Goal: Transaction & Acquisition: Purchase product/service

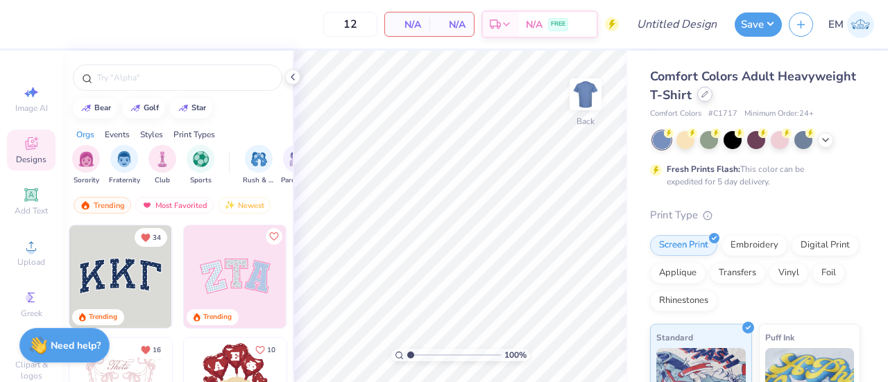
click at [708, 95] on icon at bounding box center [705, 95] width 6 height 6
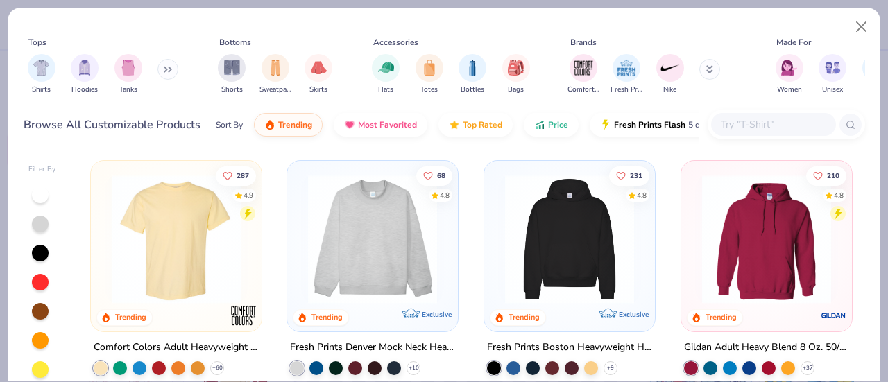
click at [161, 71] on button at bounding box center [168, 69] width 21 height 21
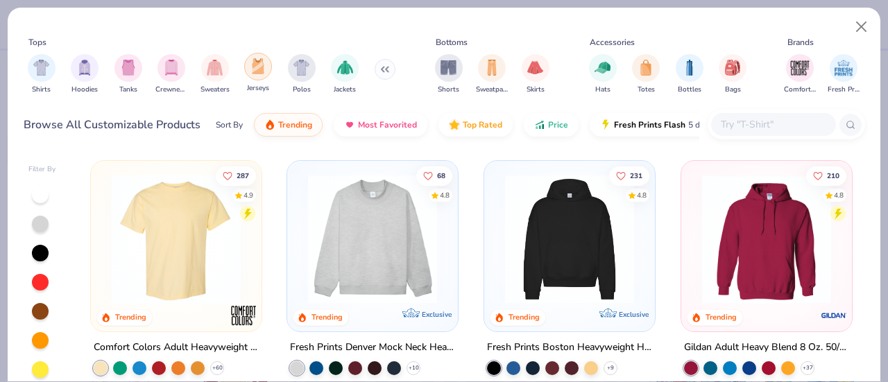
click at [255, 57] on div "filter for Jerseys" at bounding box center [258, 67] width 28 height 28
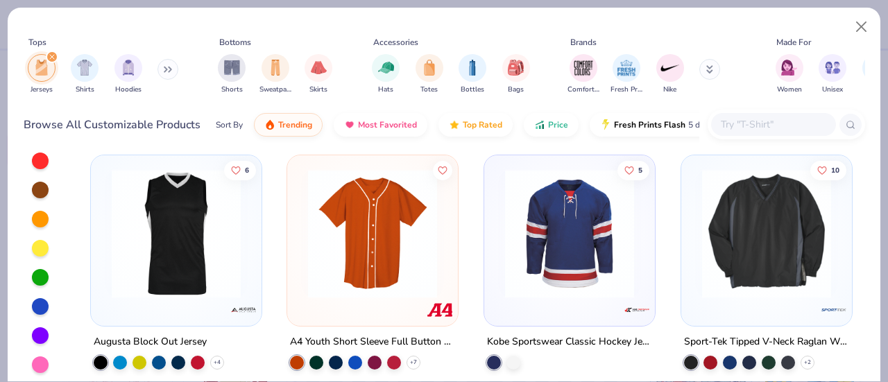
scroll to position [95, 0]
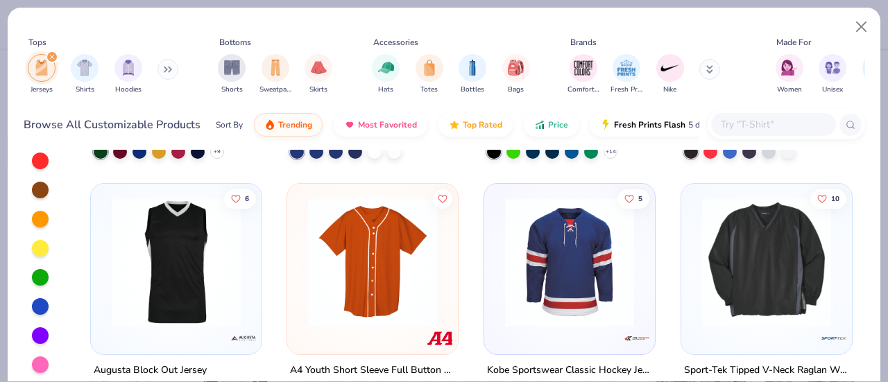
click at [193, 294] on img at bounding box center [176, 262] width 143 height 129
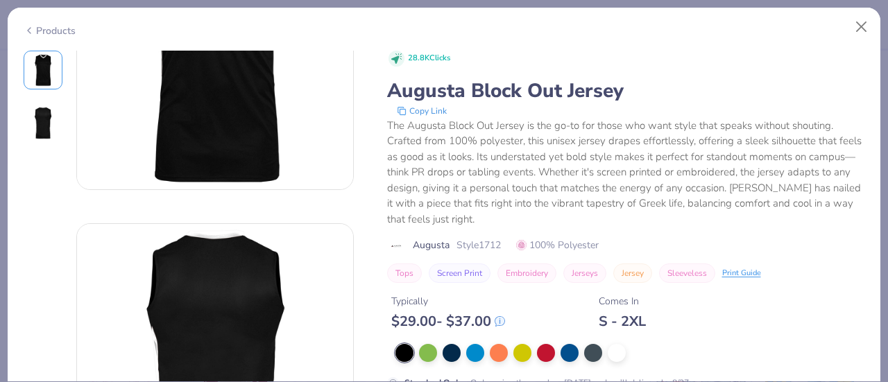
scroll to position [139, 0]
click at [619, 353] on div at bounding box center [617, 352] width 18 height 18
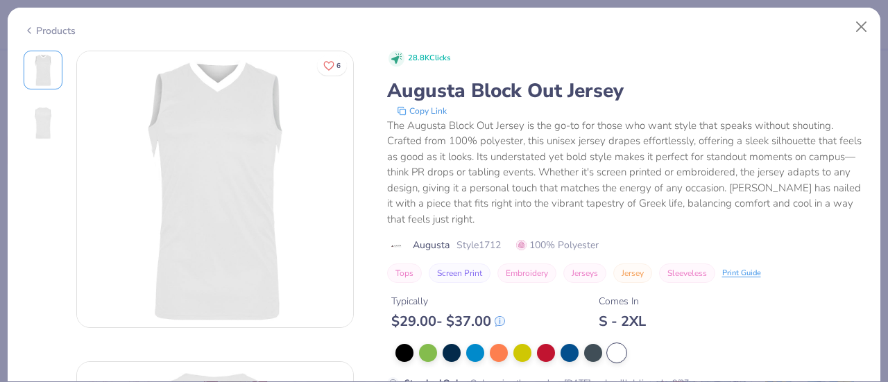
click at [50, 29] on div "Products" at bounding box center [50, 31] width 52 height 15
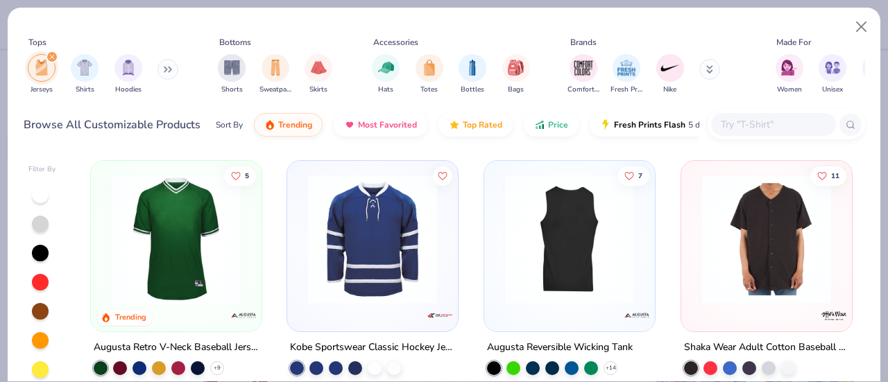
click at [583, 257] on img at bounding box center [569, 239] width 143 height 129
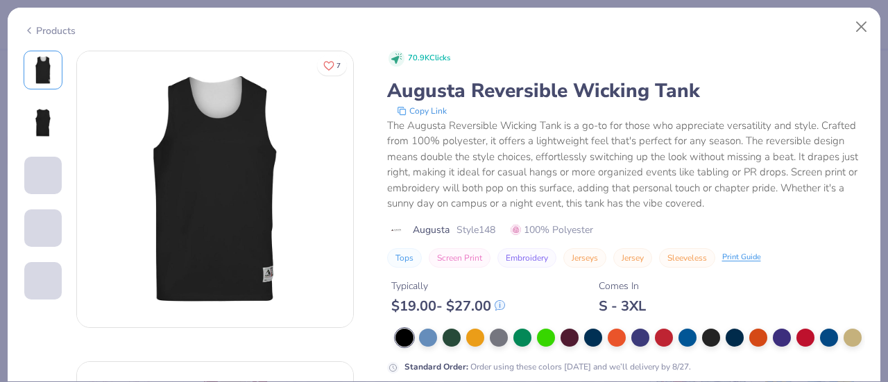
click at [61, 34] on div "Products" at bounding box center [50, 31] width 52 height 15
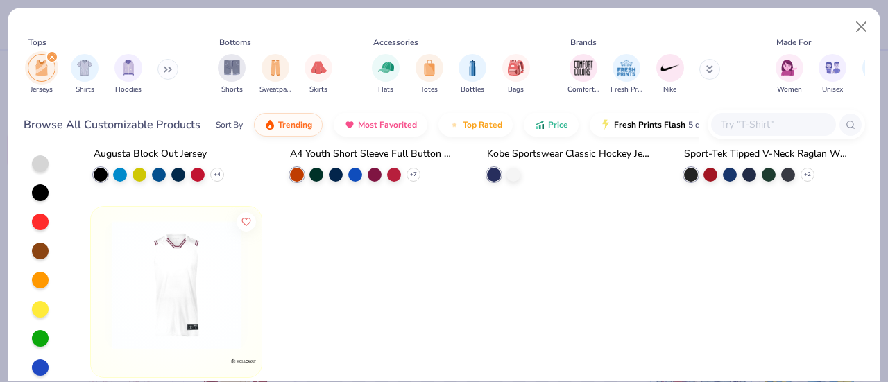
scroll to position [121, 0]
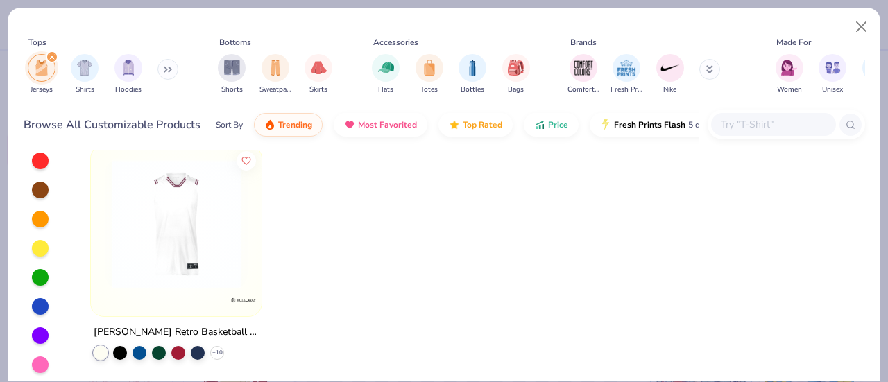
click at [225, 254] on img at bounding box center [176, 223] width 143 height 129
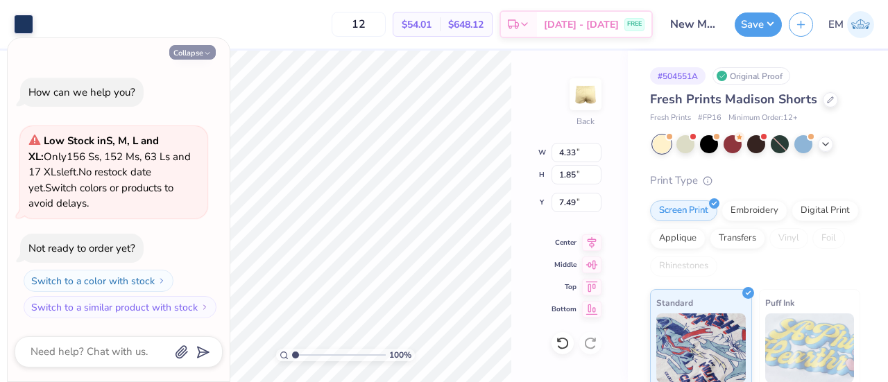
click at [196, 47] on button "Collapse" at bounding box center [192, 52] width 46 height 15
type textarea "x"
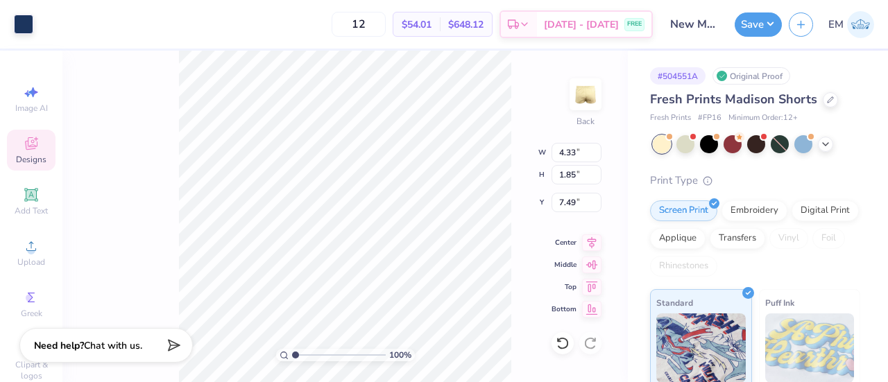
type input "7.55"
